Goal: Information Seeking & Learning: Check status

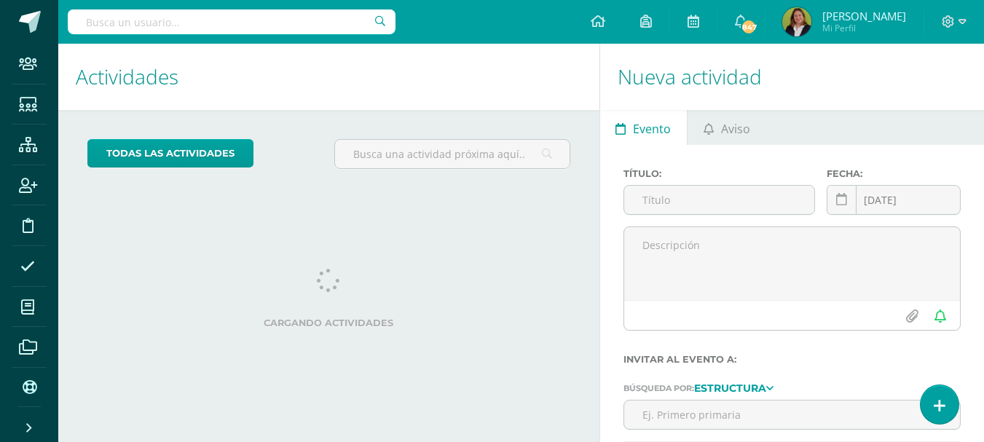
click at [115, 20] on input "text" at bounding box center [232, 21] width 328 height 25
type input "[PERSON_NAME]"
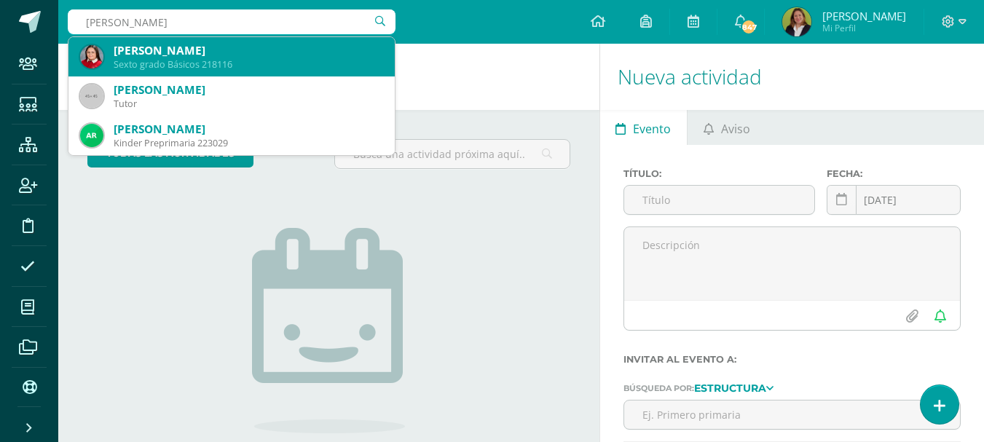
click at [200, 54] on div "[PERSON_NAME]" at bounding box center [249, 50] width 270 height 15
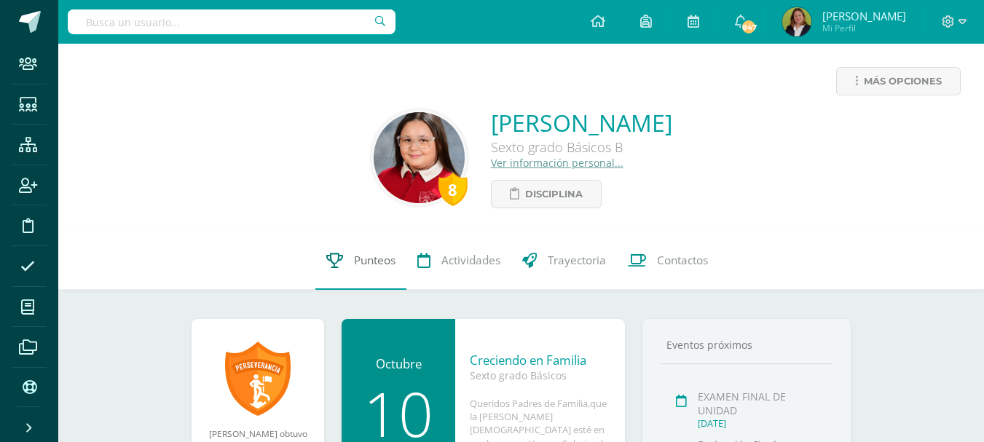
click at [368, 262] on span "Punteos" at bounding box center [375, 260] width 42 height 15
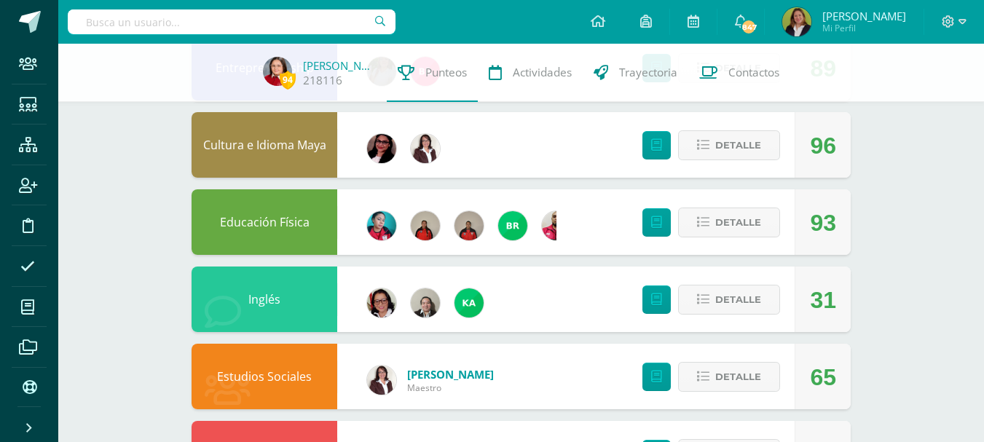
scroll to position [219, 0]
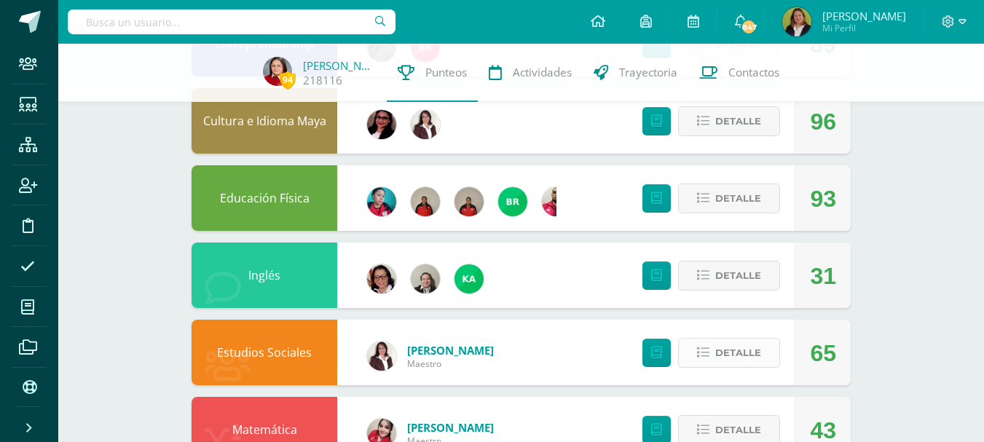
click at [702, 350] on icon at bounding box center [703, 353] width 12 height 12
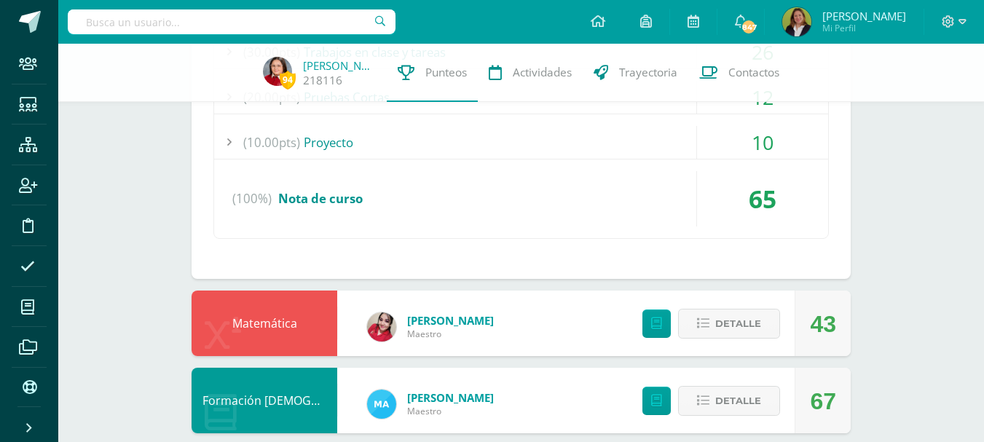
scroll to position [729, 0]
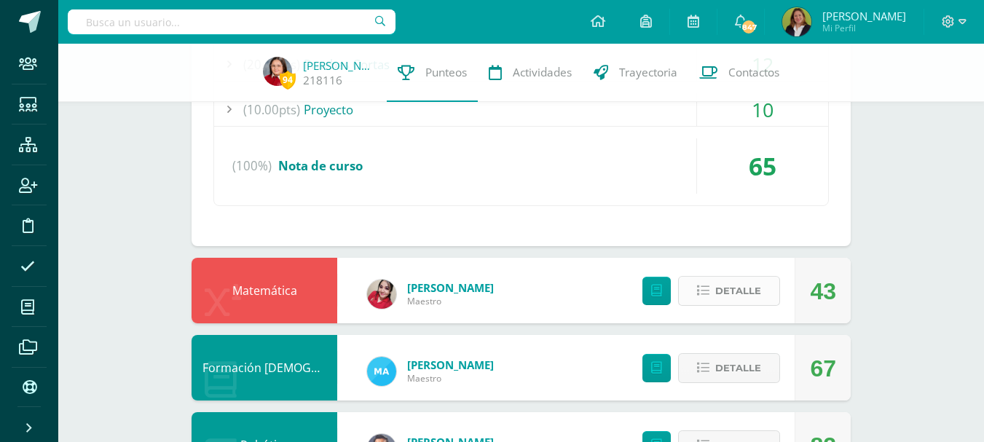
click at [703, 294] on icon at bounding box center [703, 291] width 12 height 12
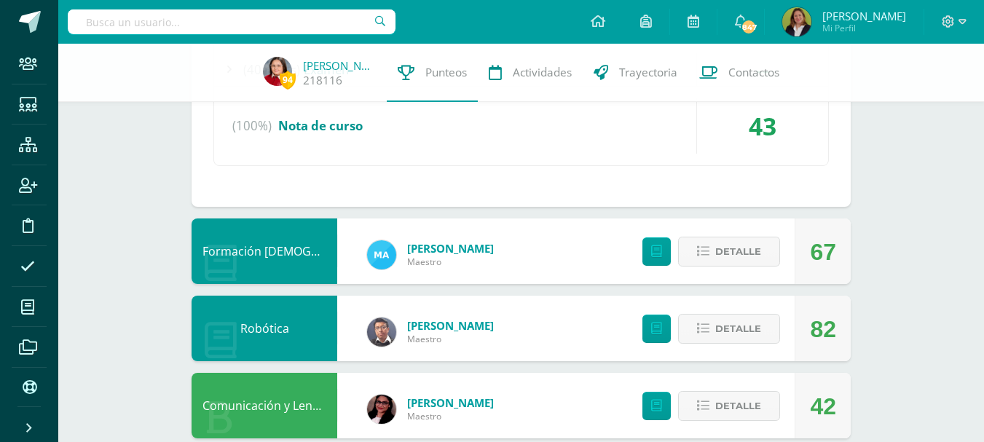
scroll to position [1384, 0]
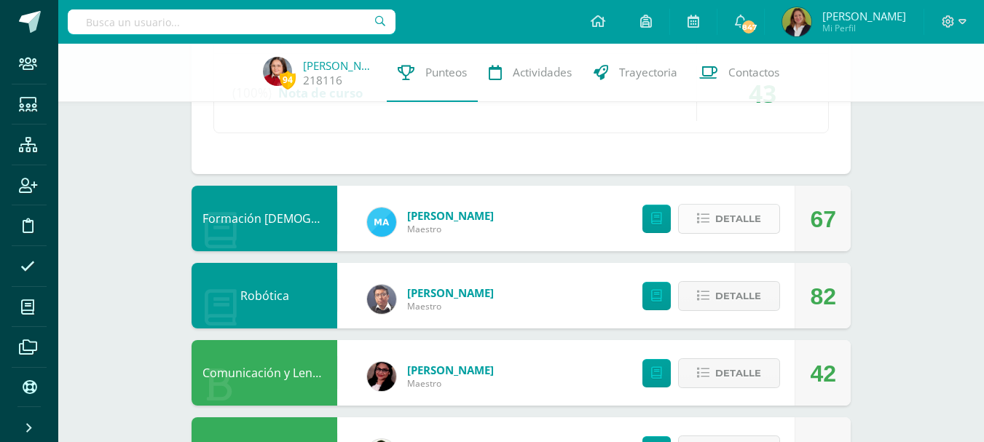
click at [705, 222] on icon at bounding box center [703, 219] width 12 height 12
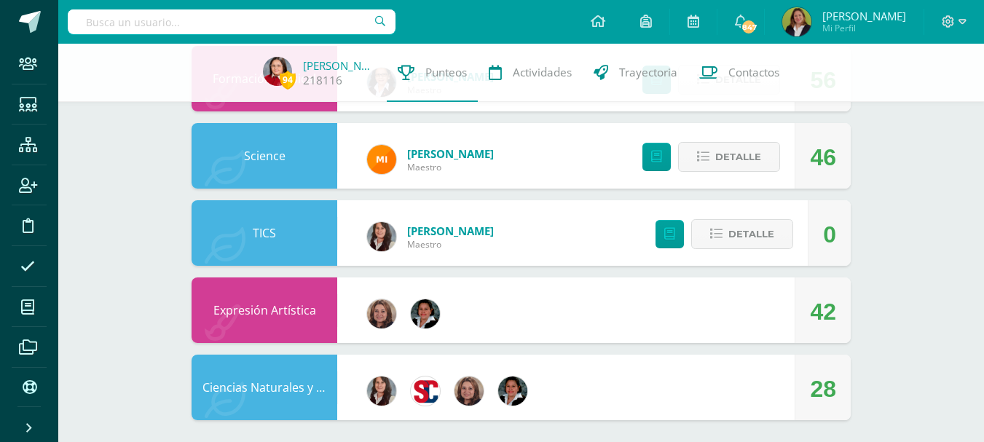
scroll to position [2243, 0]
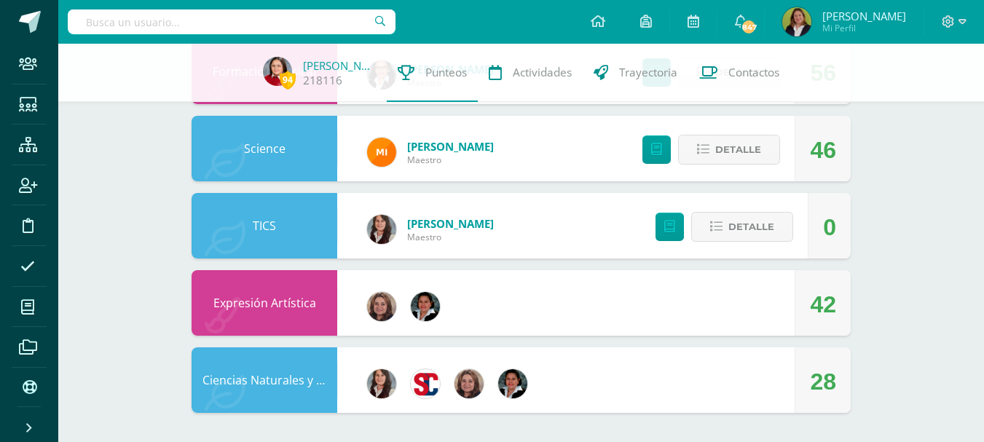
click at [270, 28] on input "text" at bounding box center [232, 21] width 328 height 25
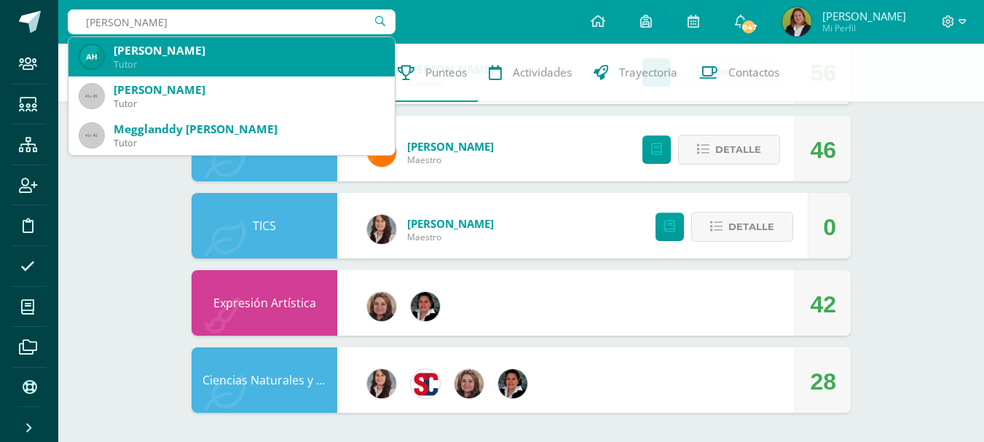
type input "Pamela giro"
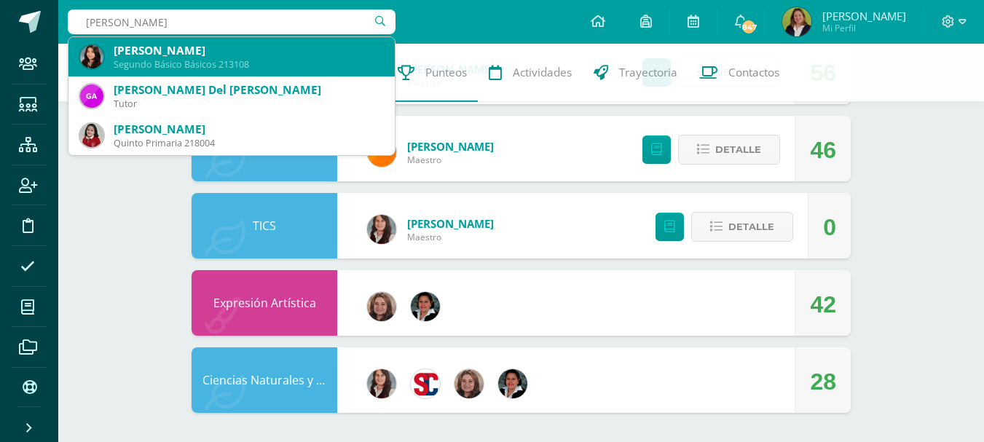
click at [208, 52] on div "Pamela Fernanda Girón Estrada" at bounding box center [249, 50] width 270 height 15
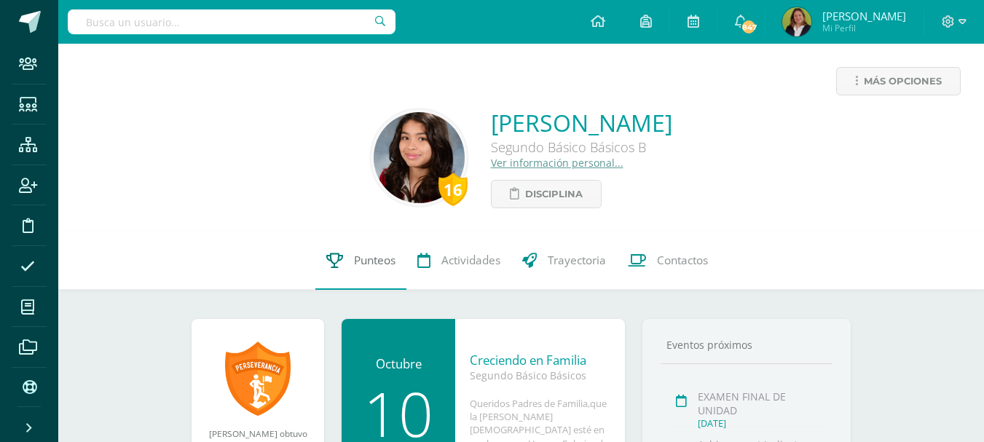
click at [375, 263] on span "Punteos" at bounding box center [375, 260] width 42 height 15
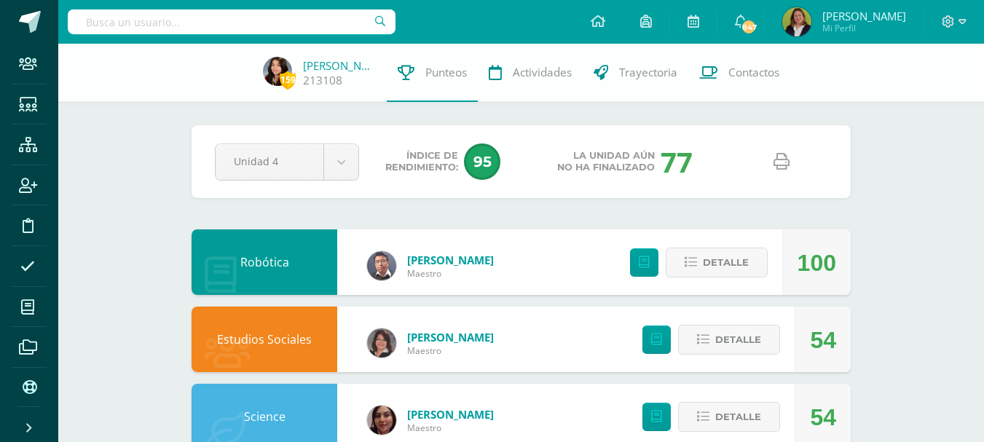
scroll to position [73, 0]
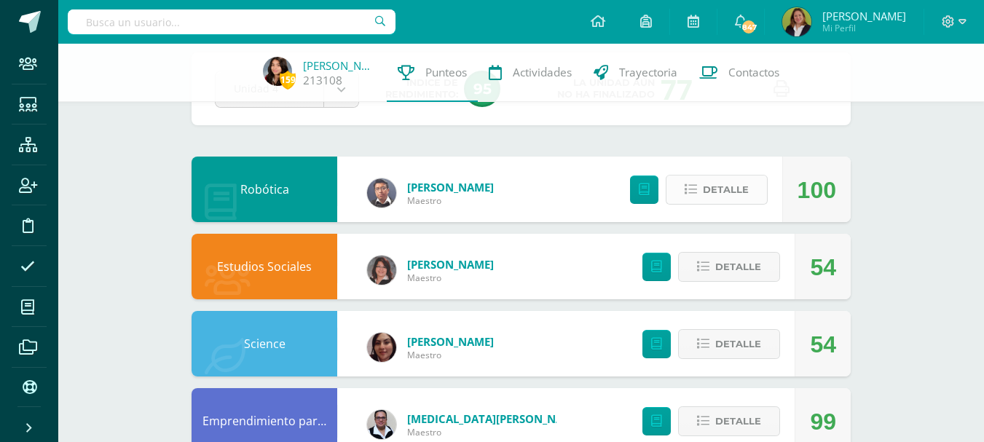
click at [682, 192] on button "Detalle" at bounding box center [717, 190] width 102 height 30
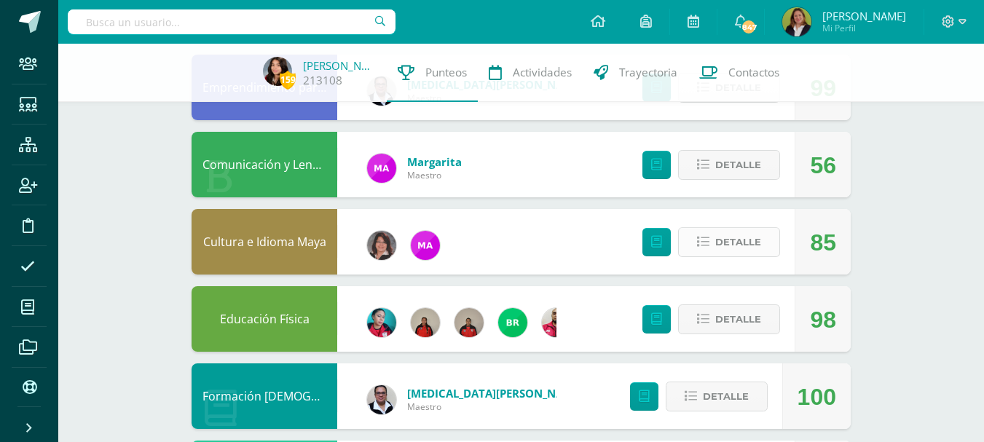
scroll to position [802, 0]
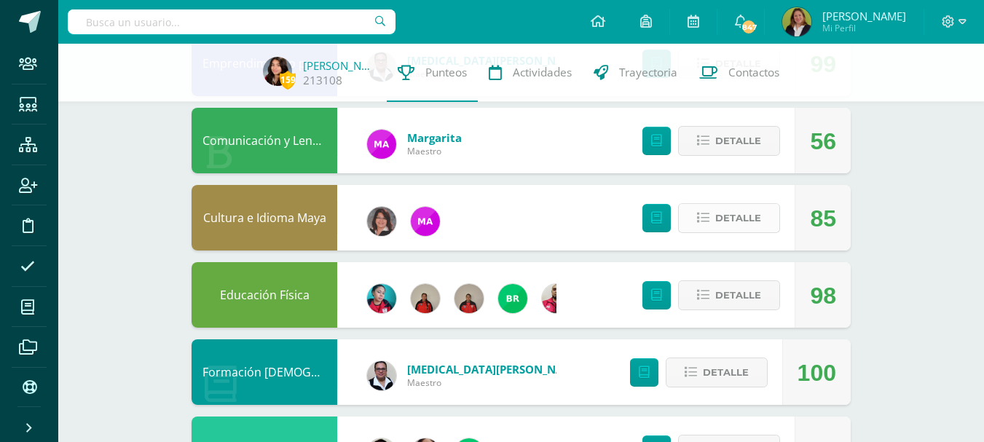
click at [700, 221] on icon at bounding box center [703, 218] width 12 height 12
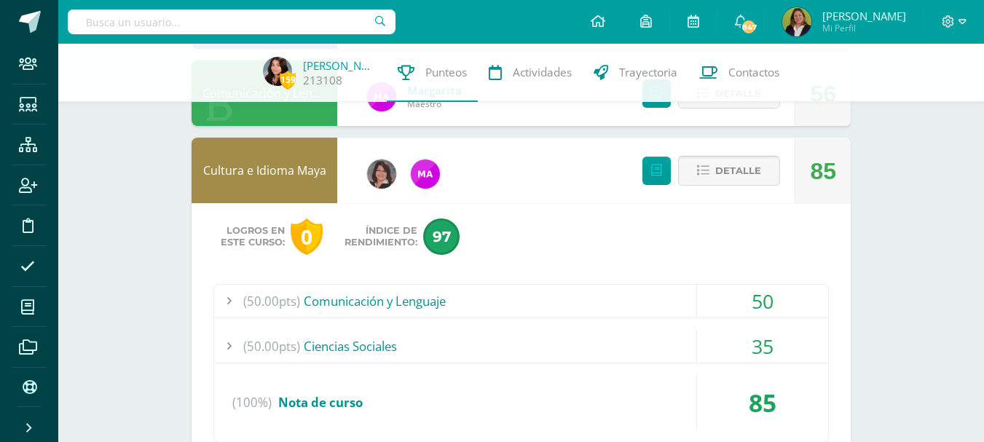
scroll to position [874, 0]
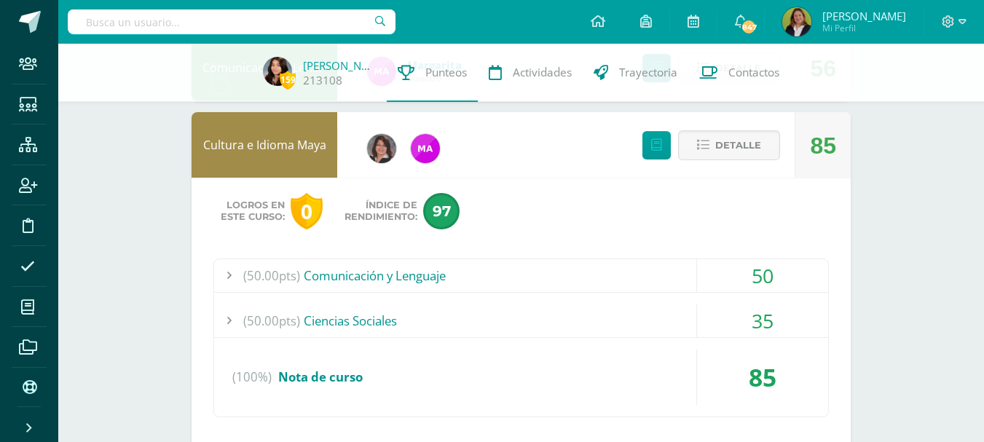
click at [674, 329] on div "(50.00pts) Ciencias Sociales" at bounding box center [521, 321] width 614 height 33
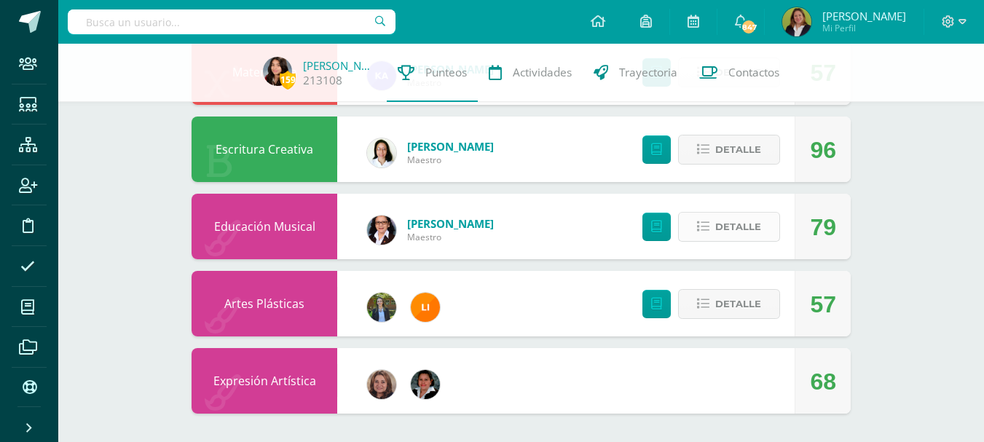
scroll to position [1754, 0]
